Goal: Transaction & Acquisition: Purchase product/service

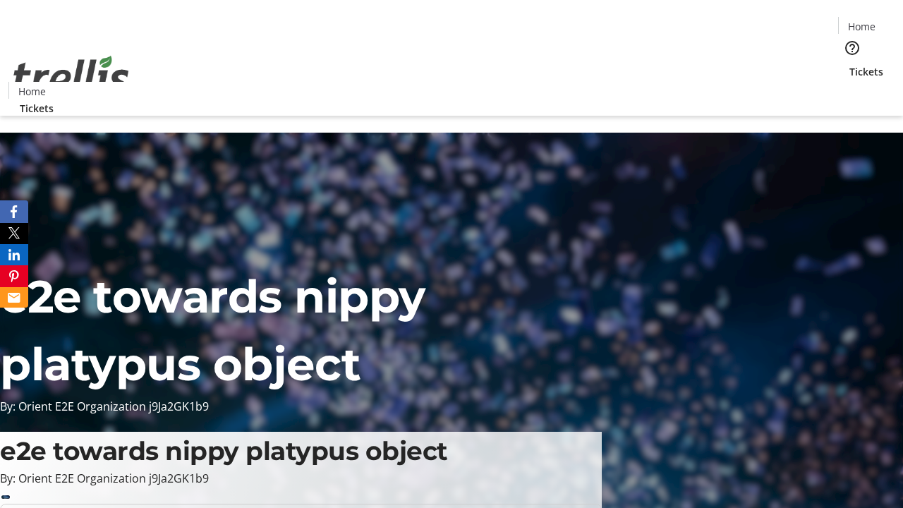
click at [849, 64] on span "Tickets" at bounding box center [866, 71] width 34 height 15
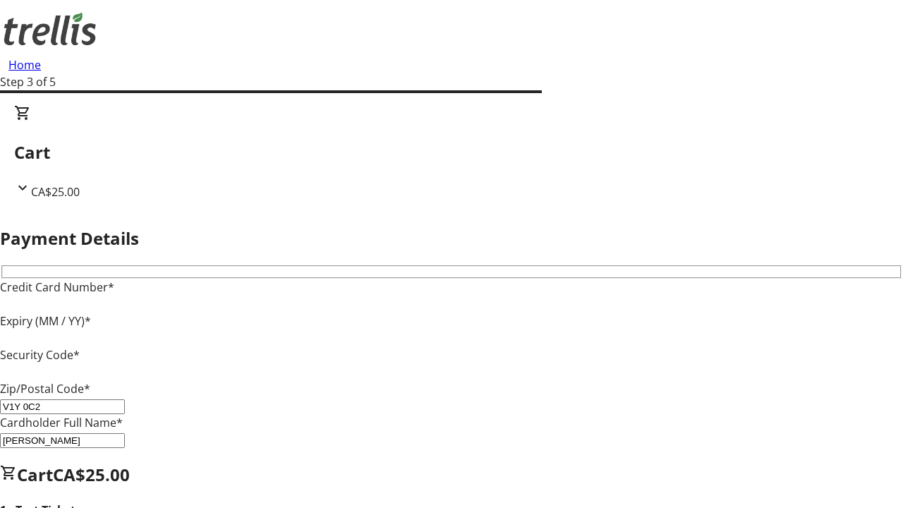
type input "V1Y 0C2"
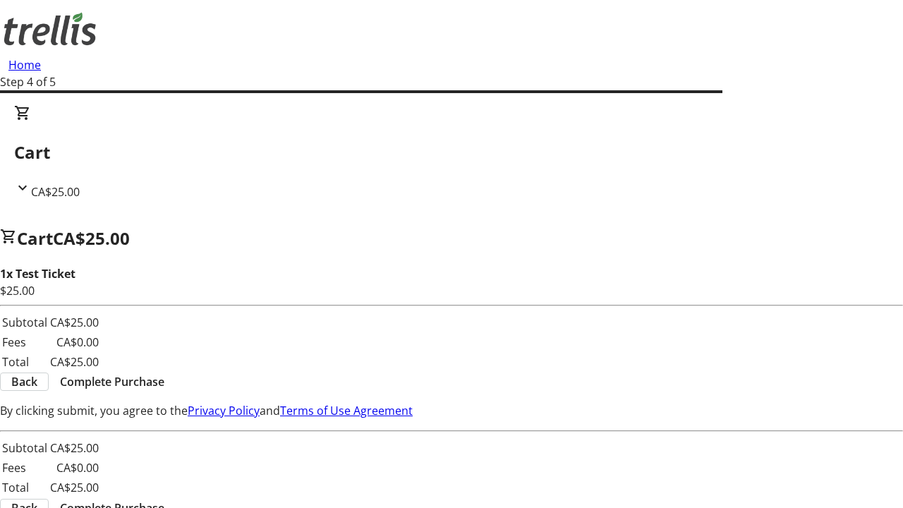
click at [164, 373] on span "Complete Purchase" at bounding box center [112, 381] width 104 height 17
